Goal: Navigation & Orientation: Find specific page/section

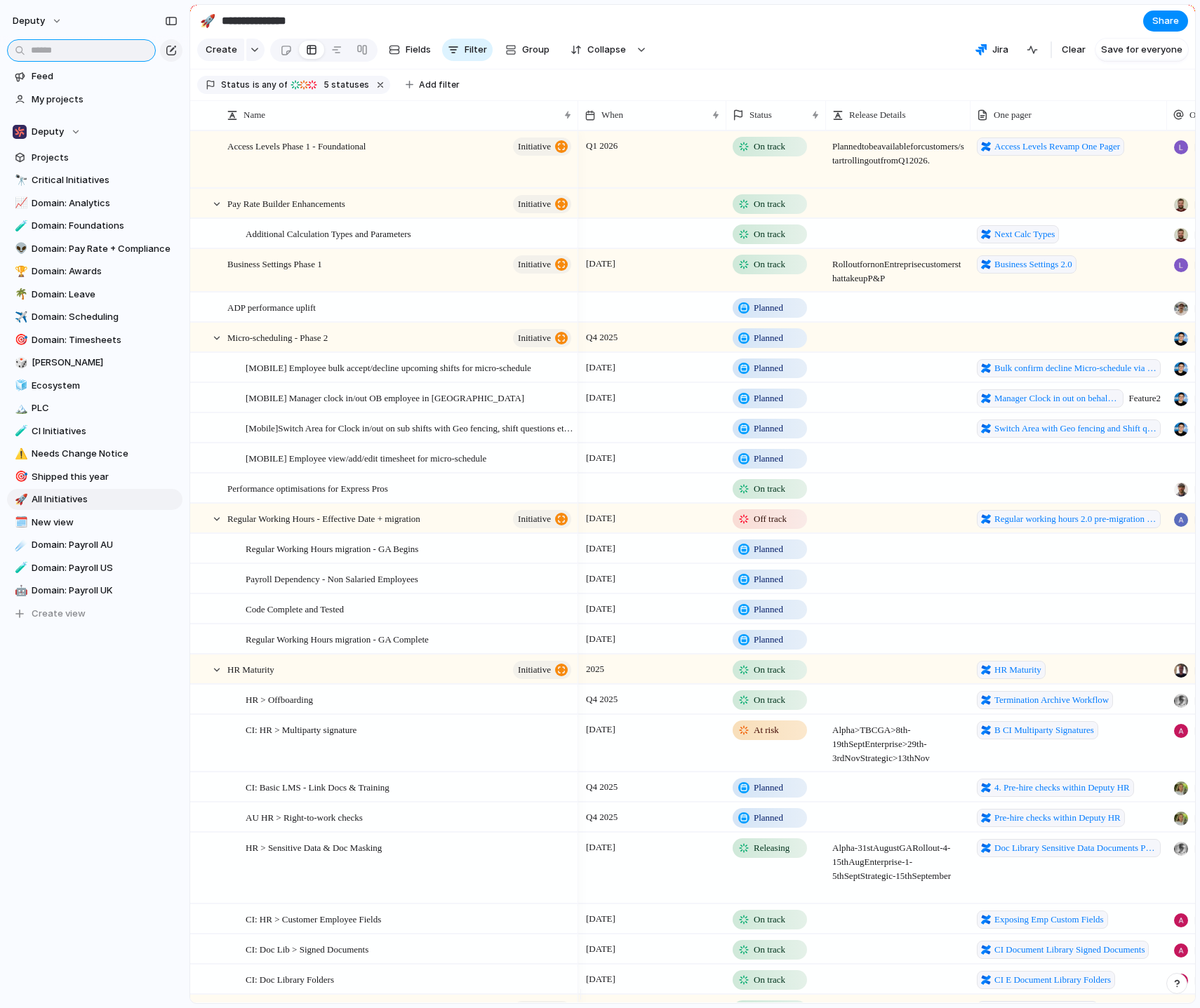
click at [99, 51] on input "text" at bounding box center [81, 50] width 149 height 23
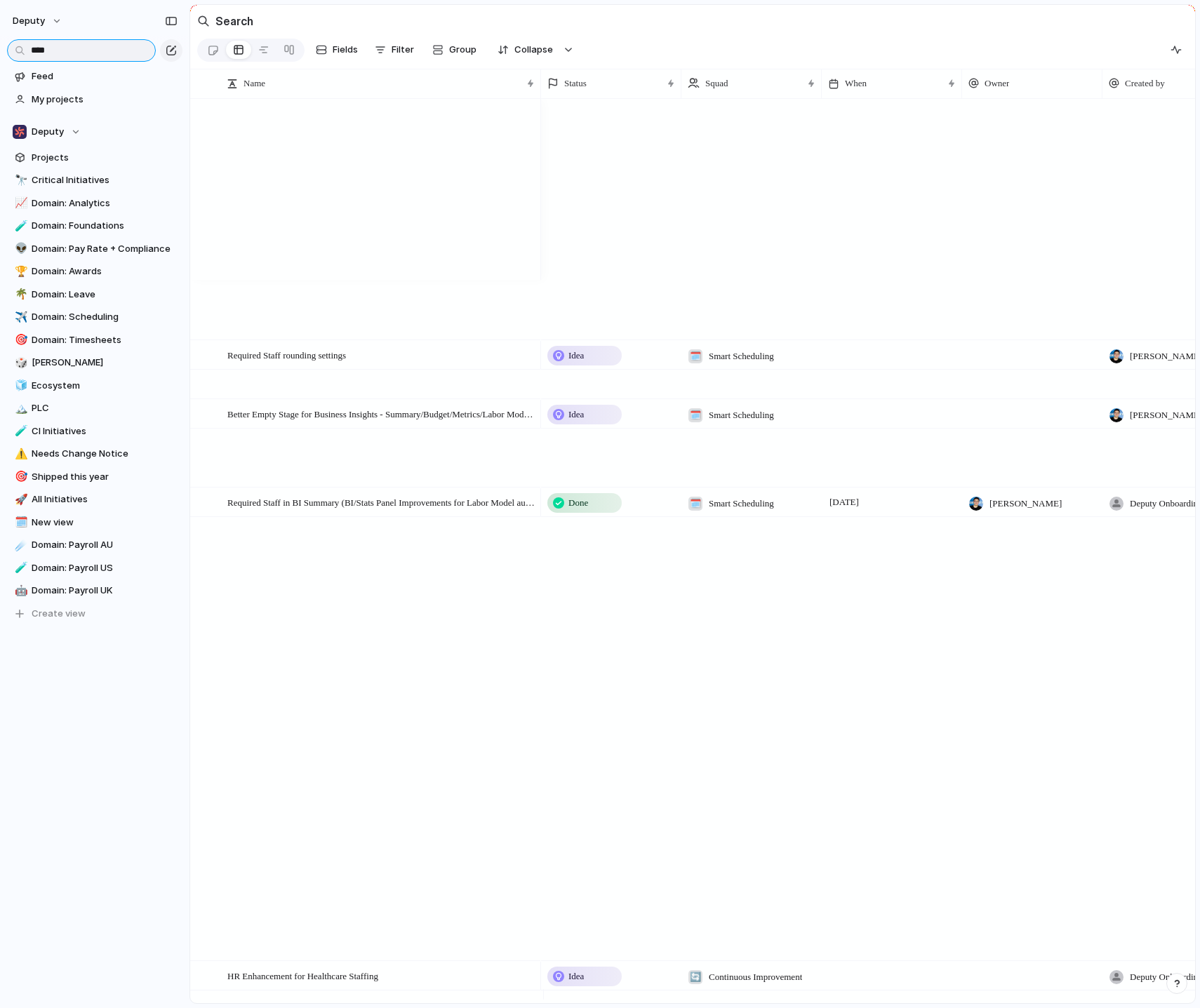
type input "*****"
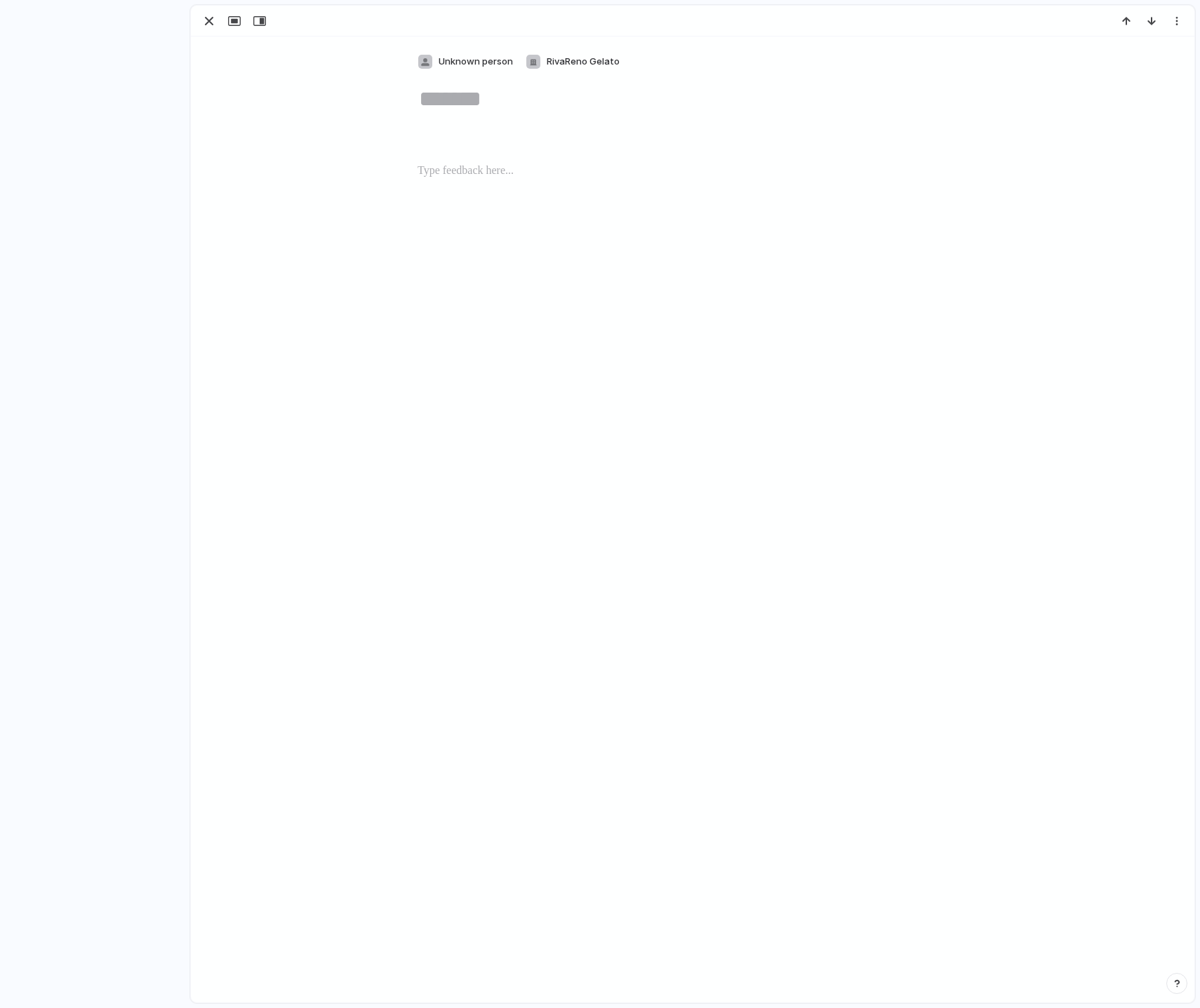
type textarea "**********"
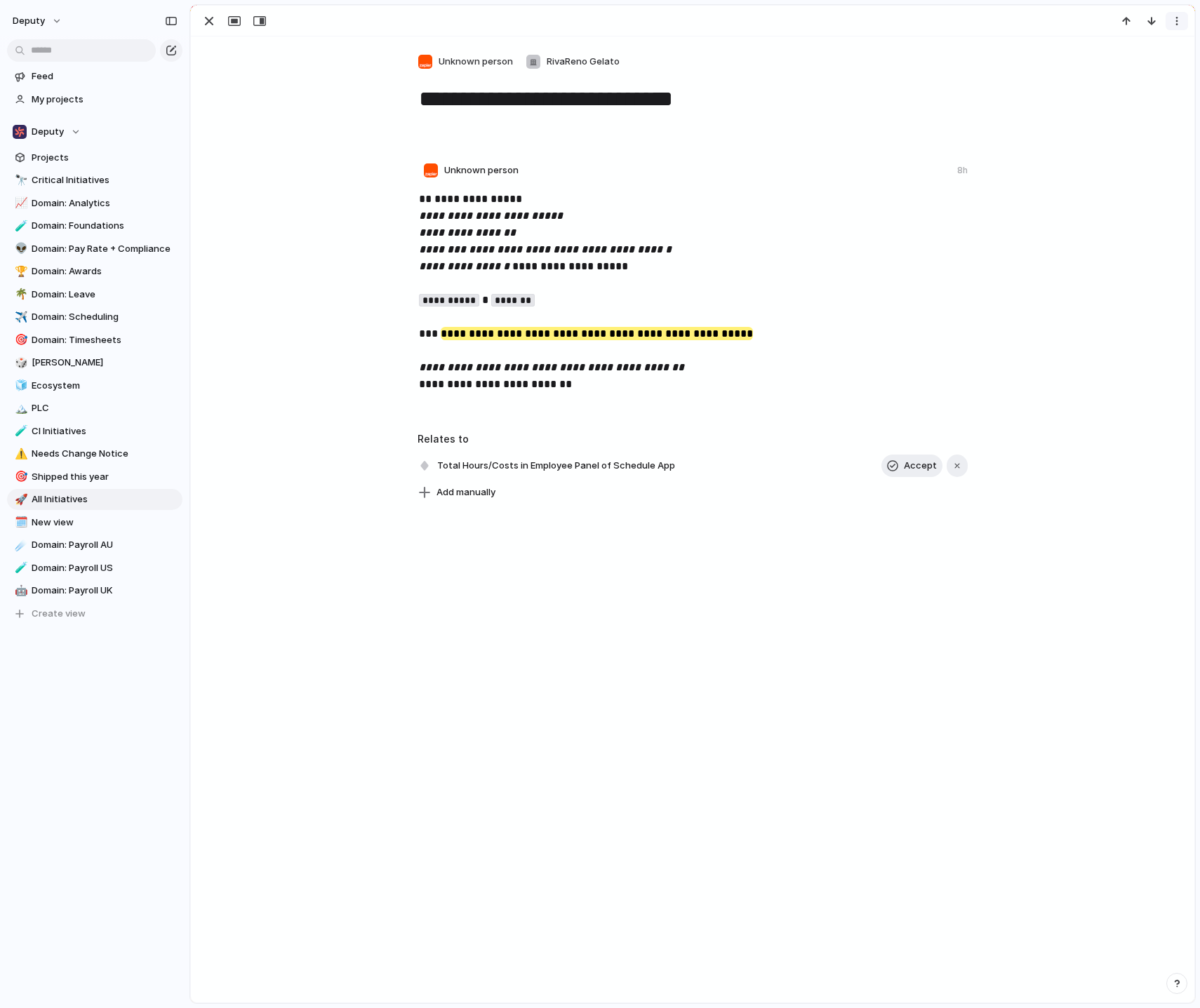
click at [1174, 22] on div "button" at bounding box center [1176, 20] width 11 height 11
click at [1174, 22] on div "Delete" at bounding box center [600, 504] width 1200 height 1008
click at [241, 20] on button "button" at bounding box center [234, 21] width 23 height 18
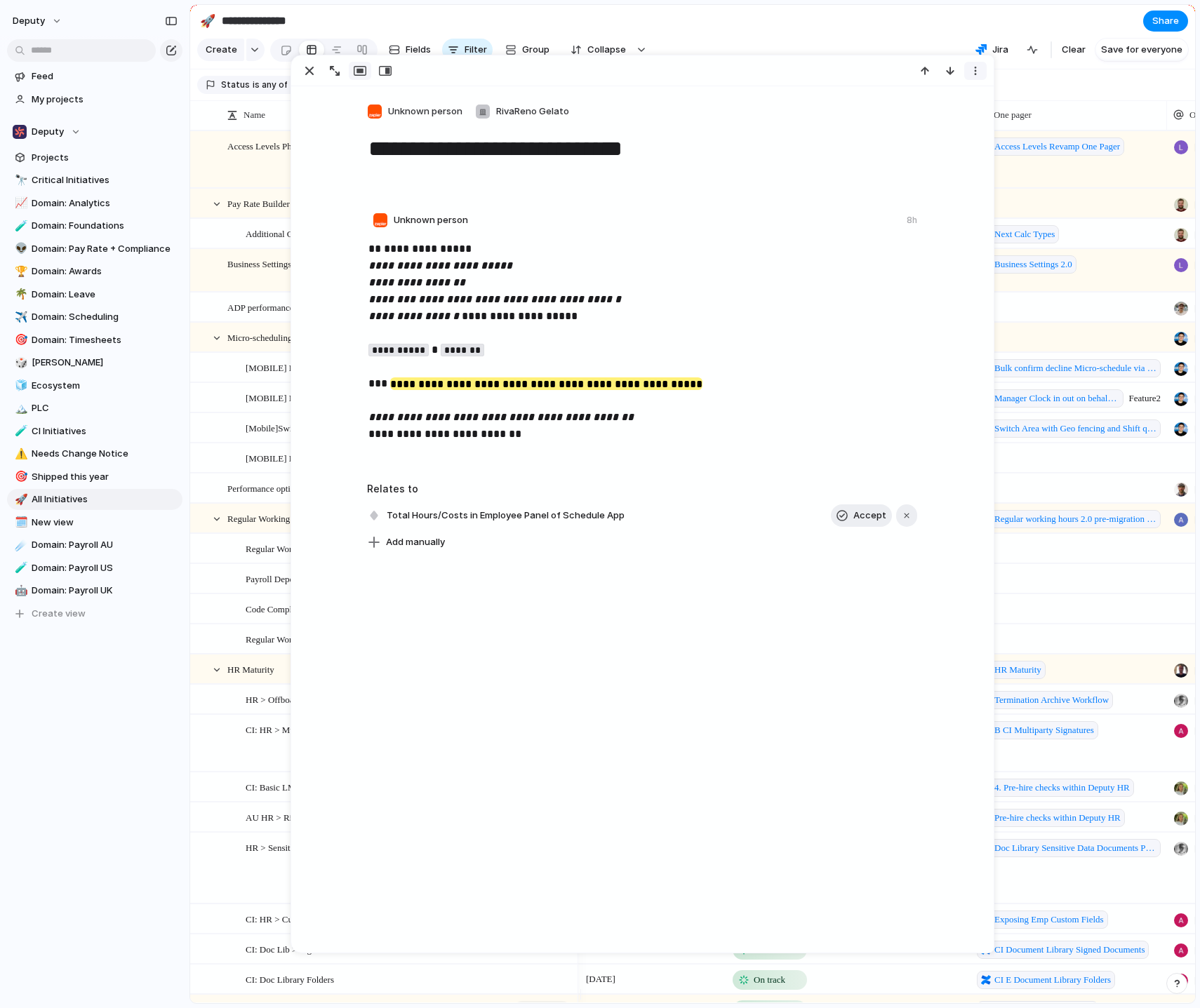
click at [971, 70] on div "button" at bounding box center [975, 70] width 11 height 11
click at [971, 70] on div "Delete" at bounding box center [600, 504] width 1200 height 1008
click at [959, 6] on section "**********" at bounding box center [692, 21] width 1005 height 32
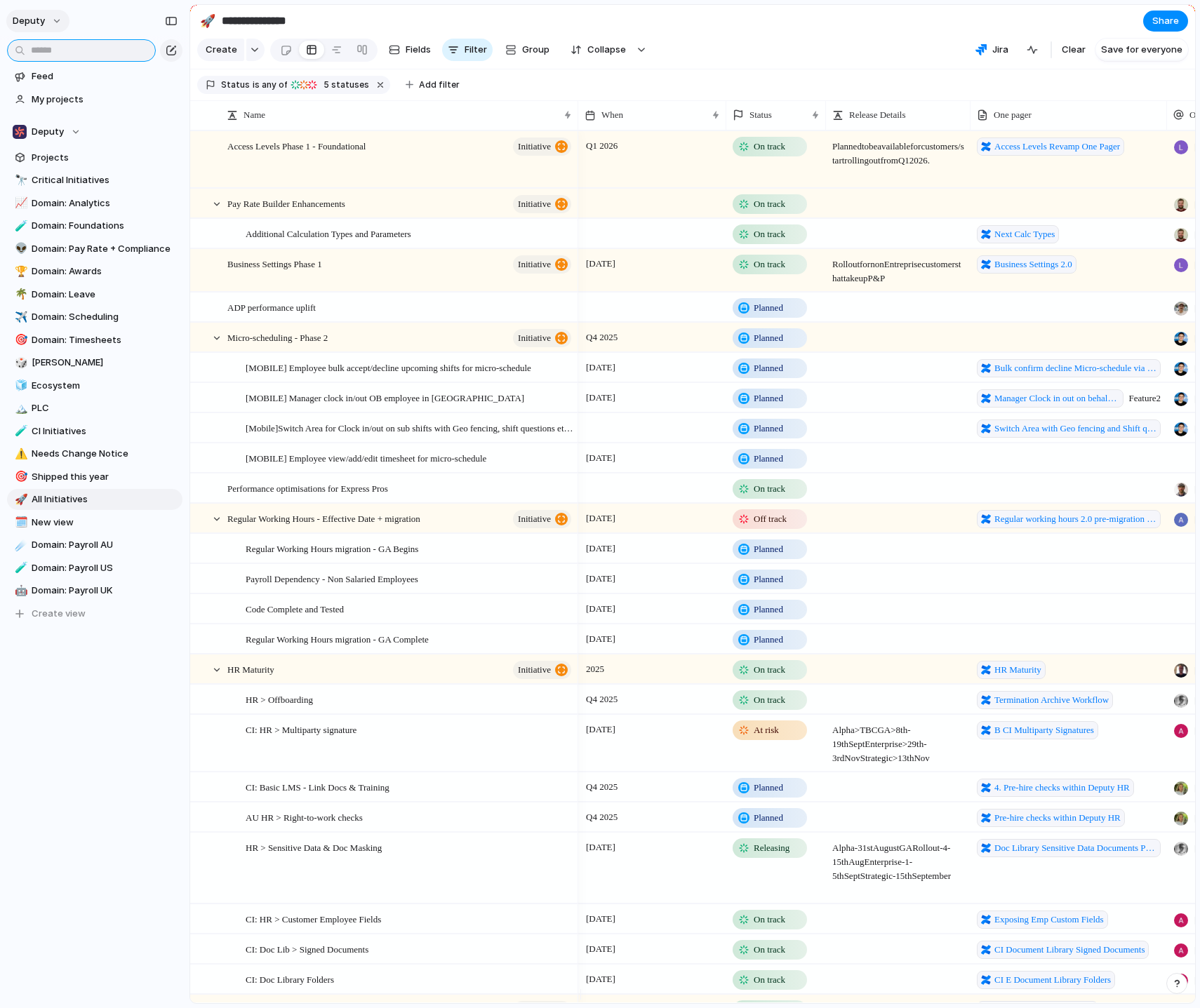
drag, startPoint x: 111, startPoint y: 50, endPoint x: 56, endPoint y: 14, distance: 65.7
click at [110, 50] on input "text" at bounding box center [81, 50] width 149 height 23
click at [56, 14] on button "deputy" at bounding box center [38, 21] width 63 height 23
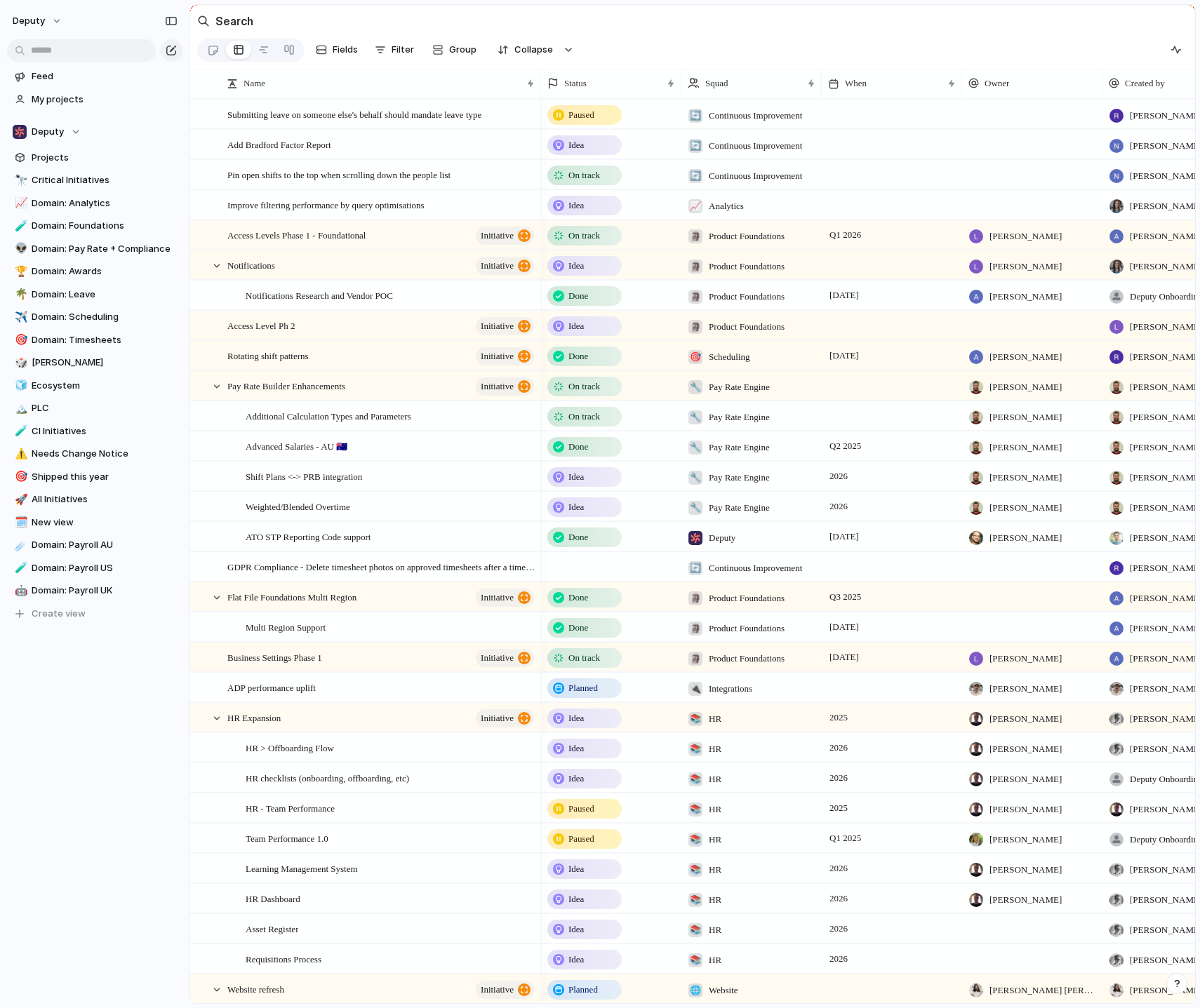
click at [55, 18] on div "Settings Invite members Change theme Sign out" at bounding box center [600, 504] width 1200 height 1008
click at [272, 53] on link at bounding box center [264, 49] width 25 height 23
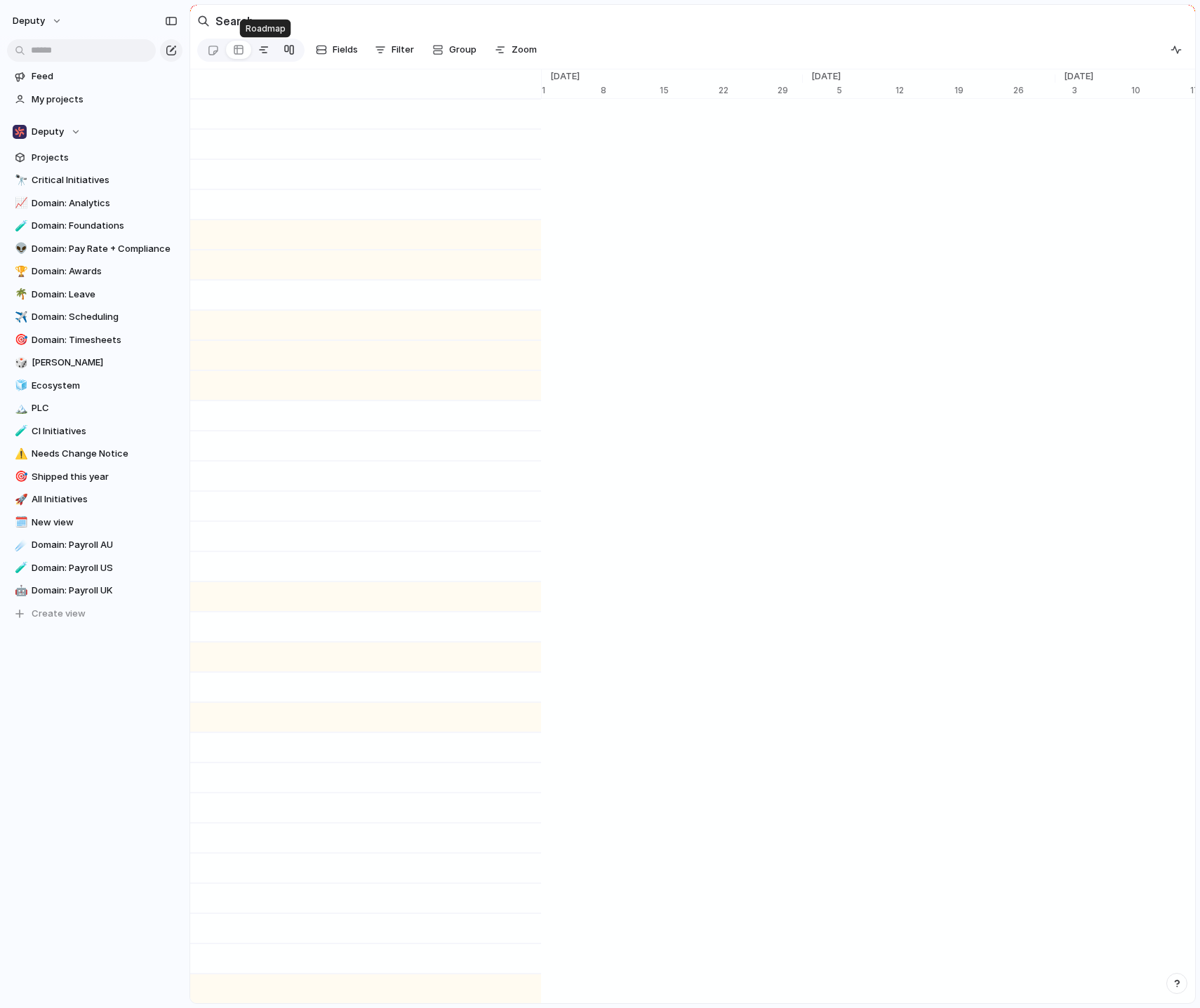
click at [290, 50] on div at bounding box center [288, 49] width 11 height 23
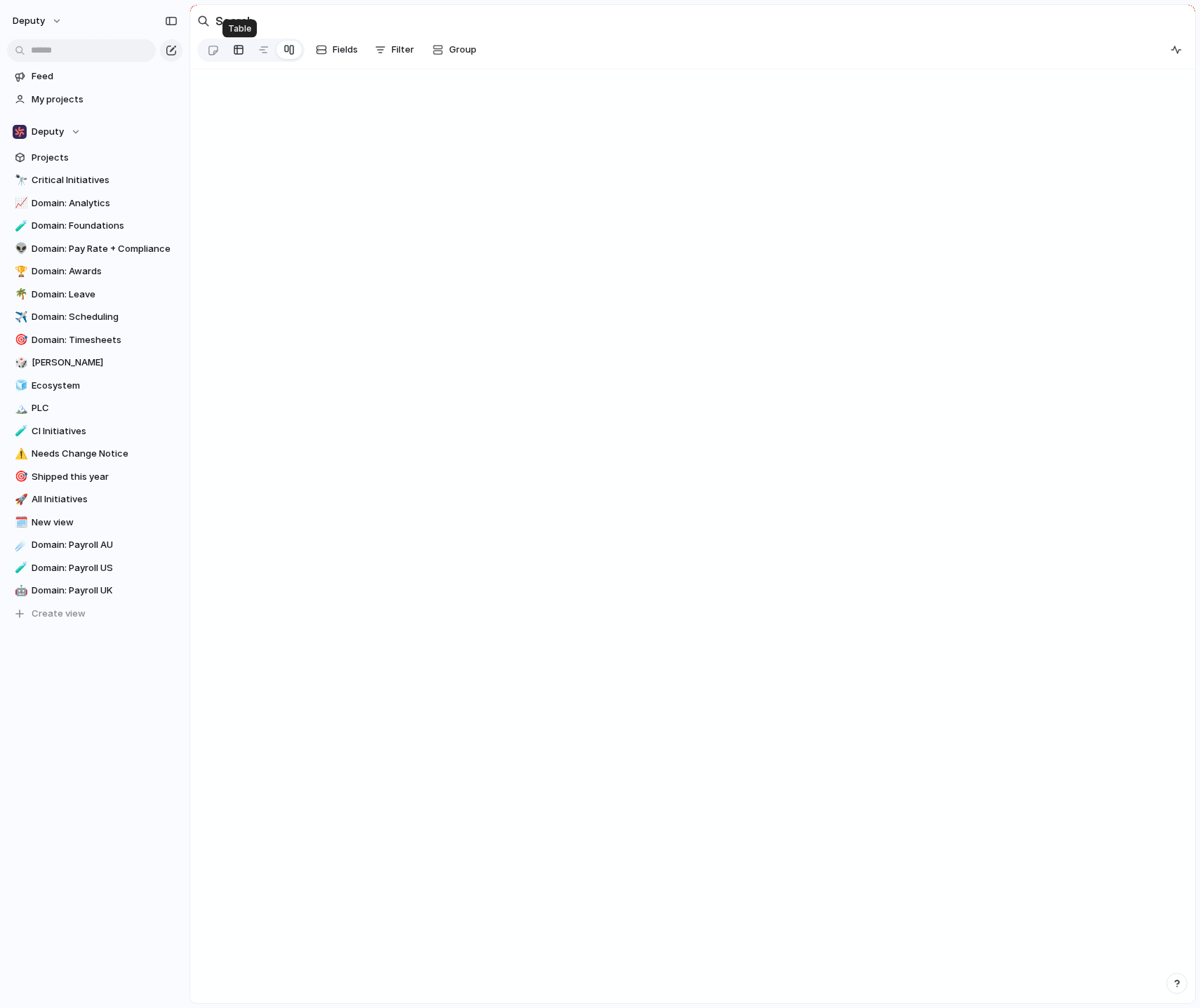
click at [241, 49] on div at bounding box center [238, 49] width 11 height 23
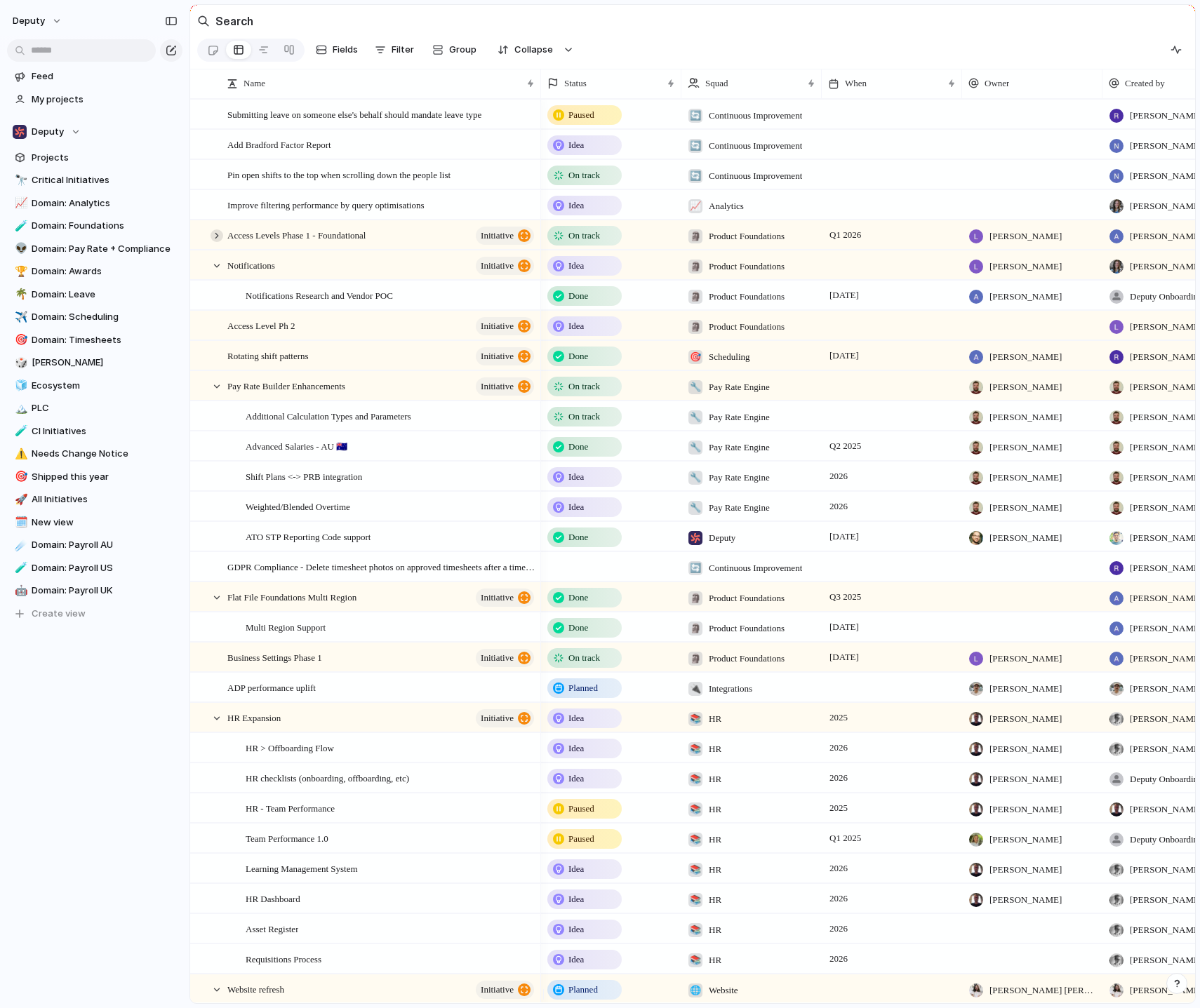
click at [220, 242] on div at bounding box center [216, 236] width 13 height 13
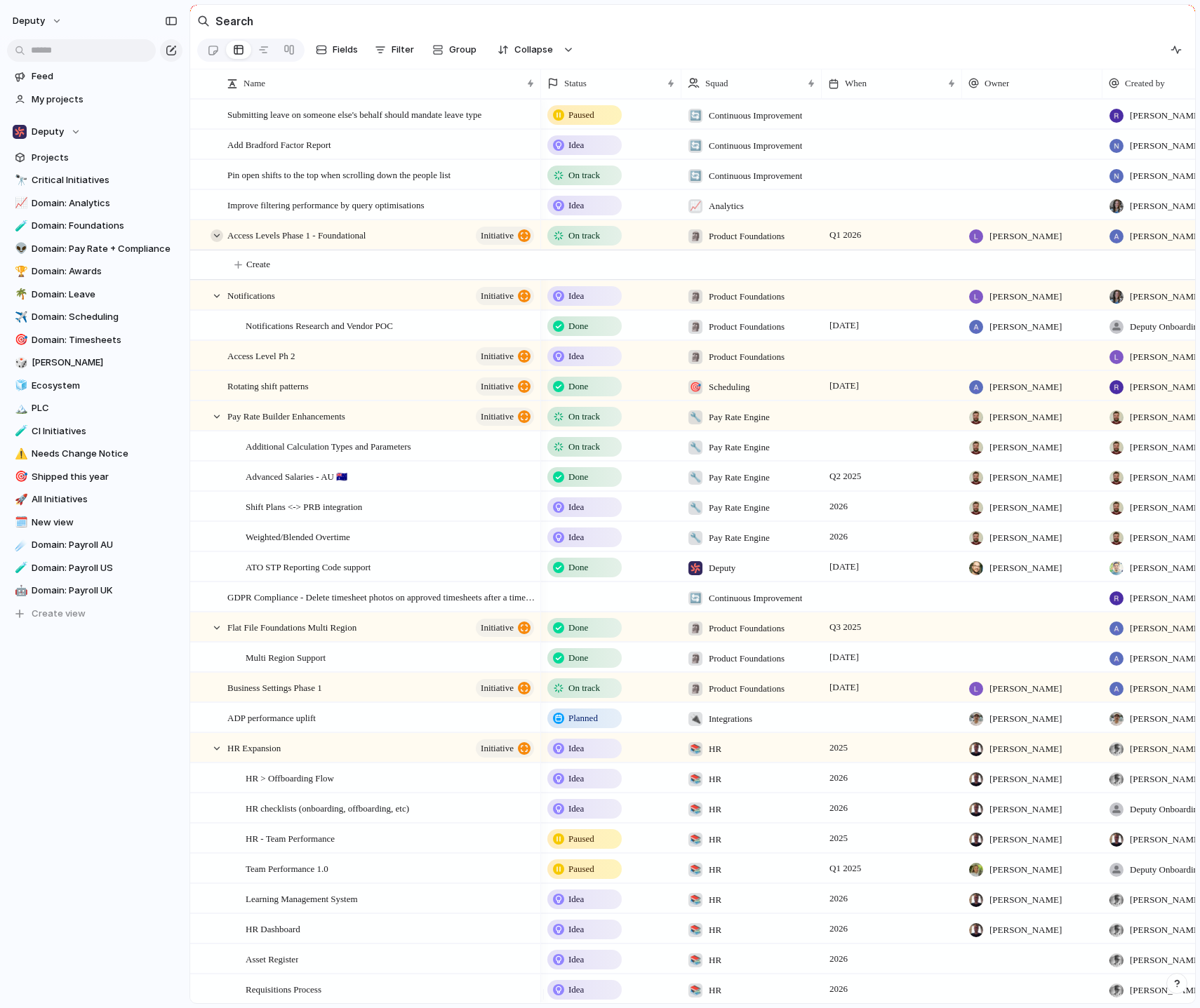
click at [220, 242] on div at bounding box center [216, 236] width 13 height 13
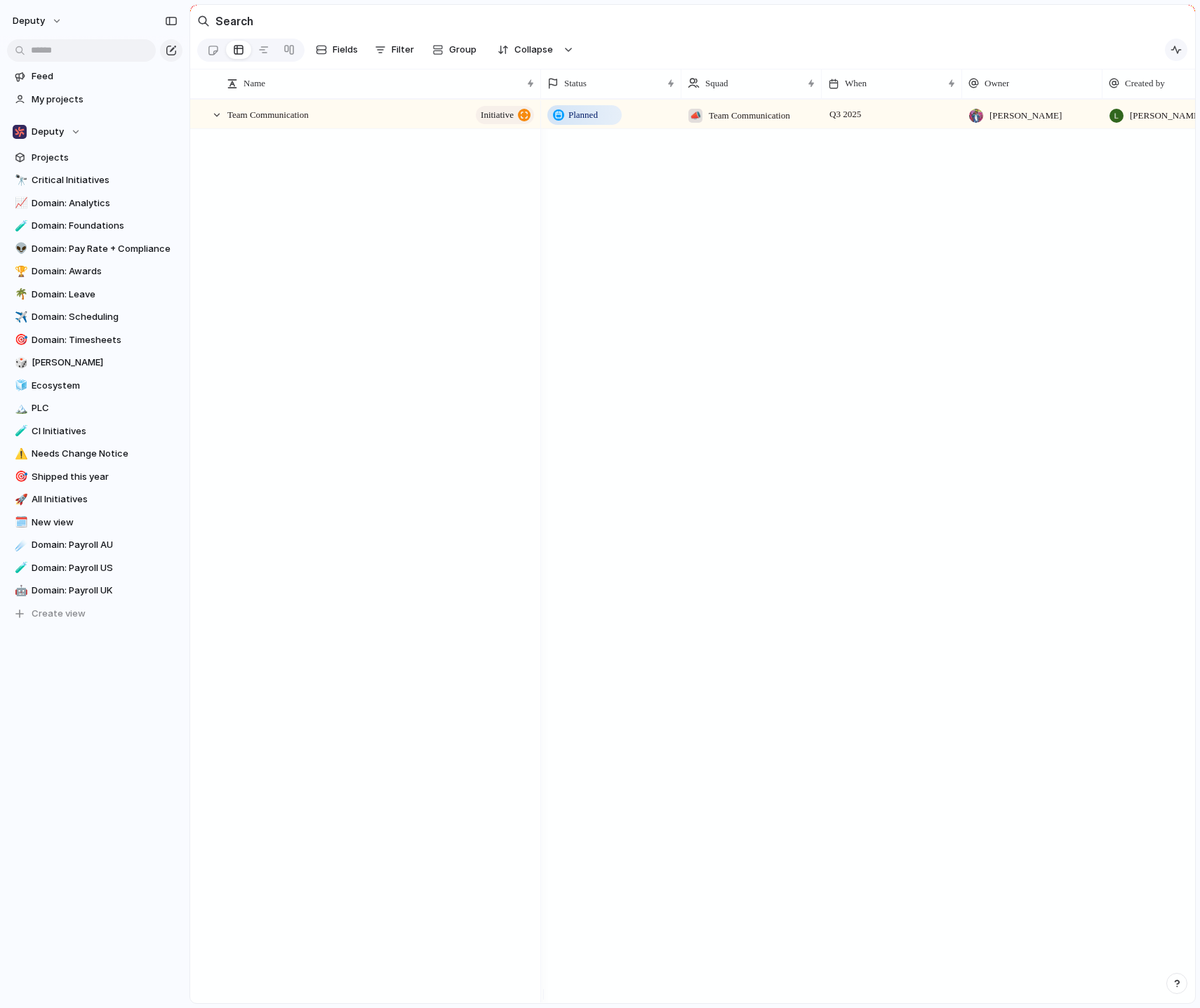
scroll to position [7696, 0]
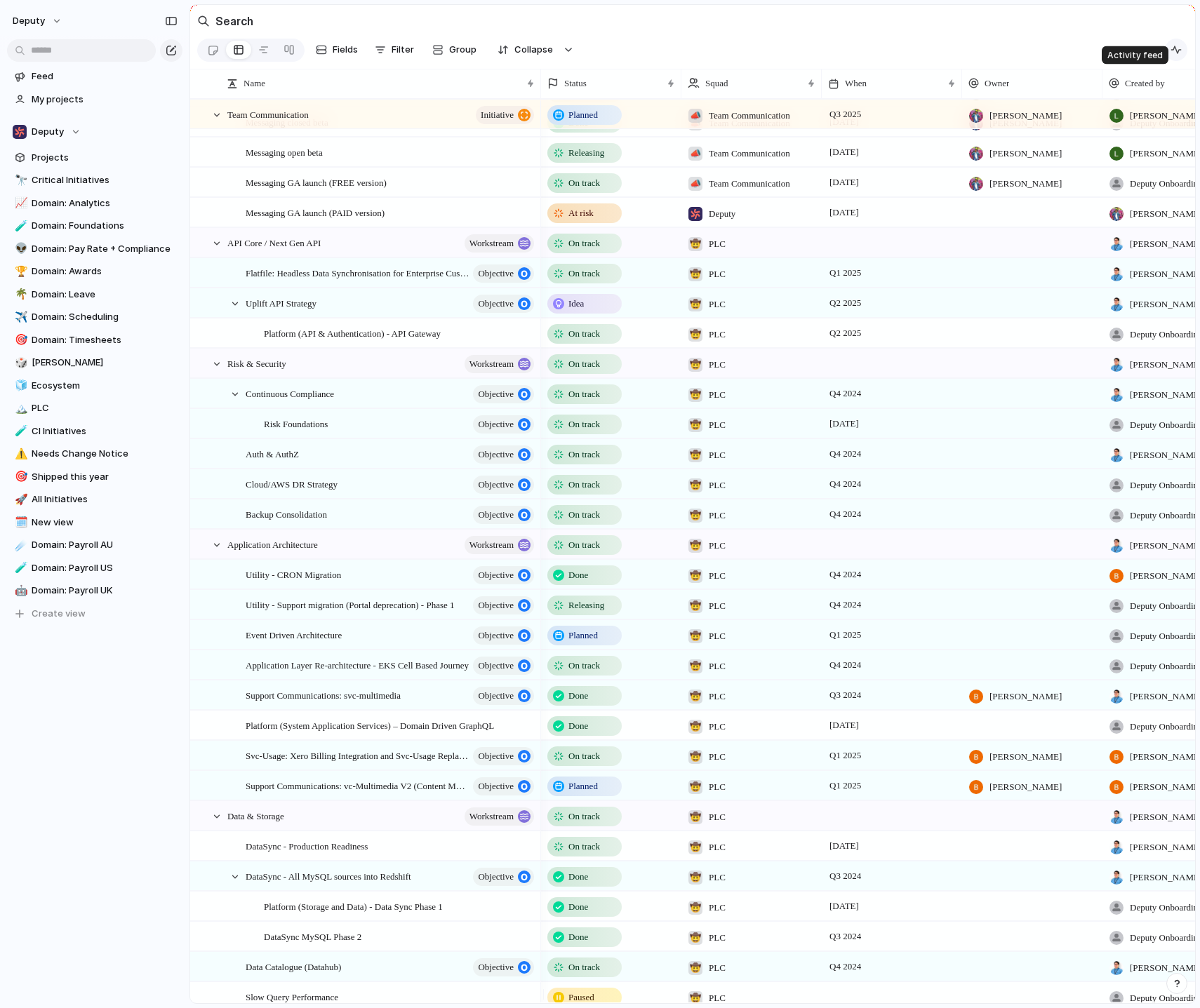
click at [1171, 58] on button "button" at bounding box center [1176, 49] width 23 height 23
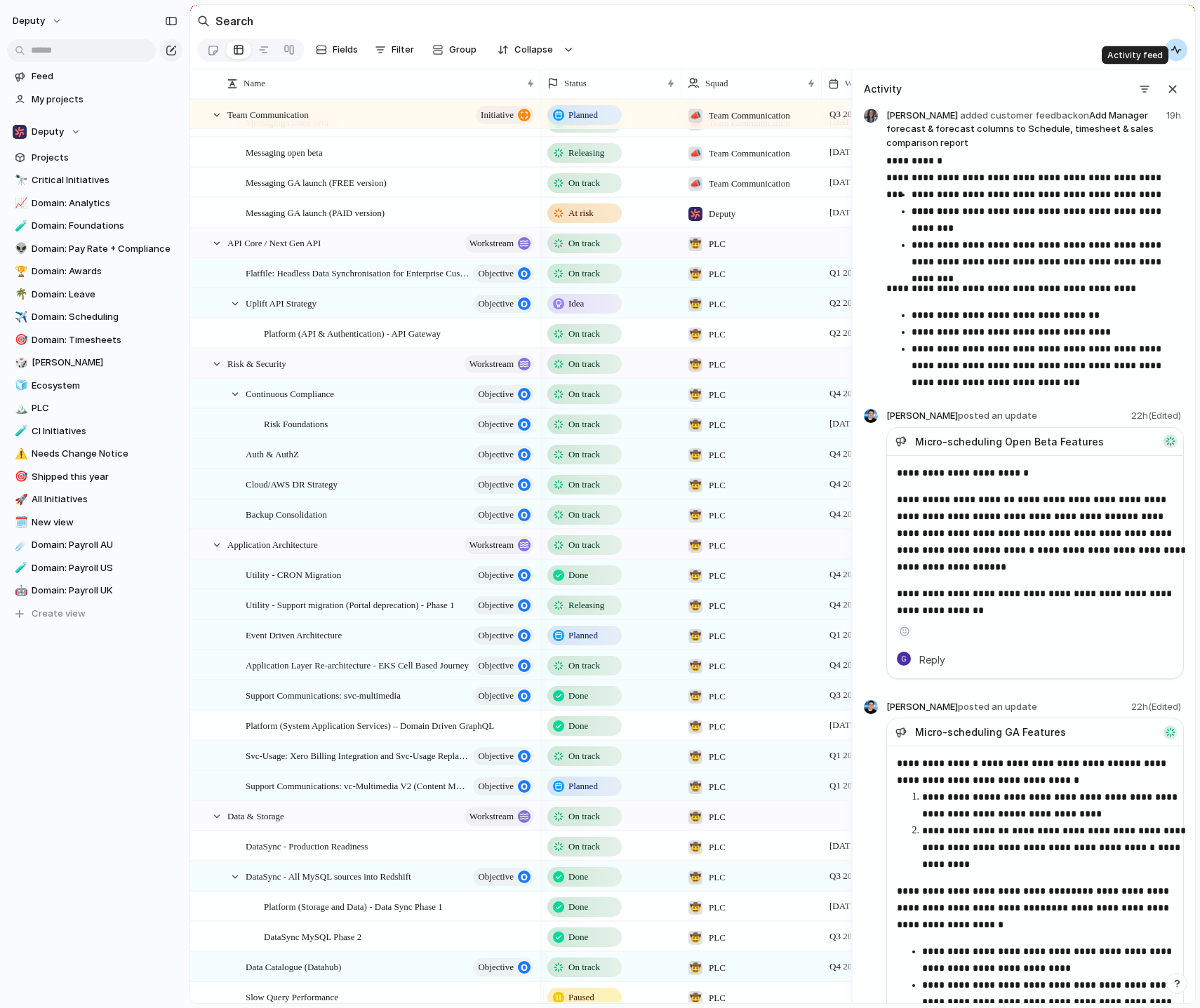
click at [1171, 58] on button "button" at bounding box center [1176, 49] width 23 height 23
